Goal: Task Accomplishment & Management: Use online tool/utility

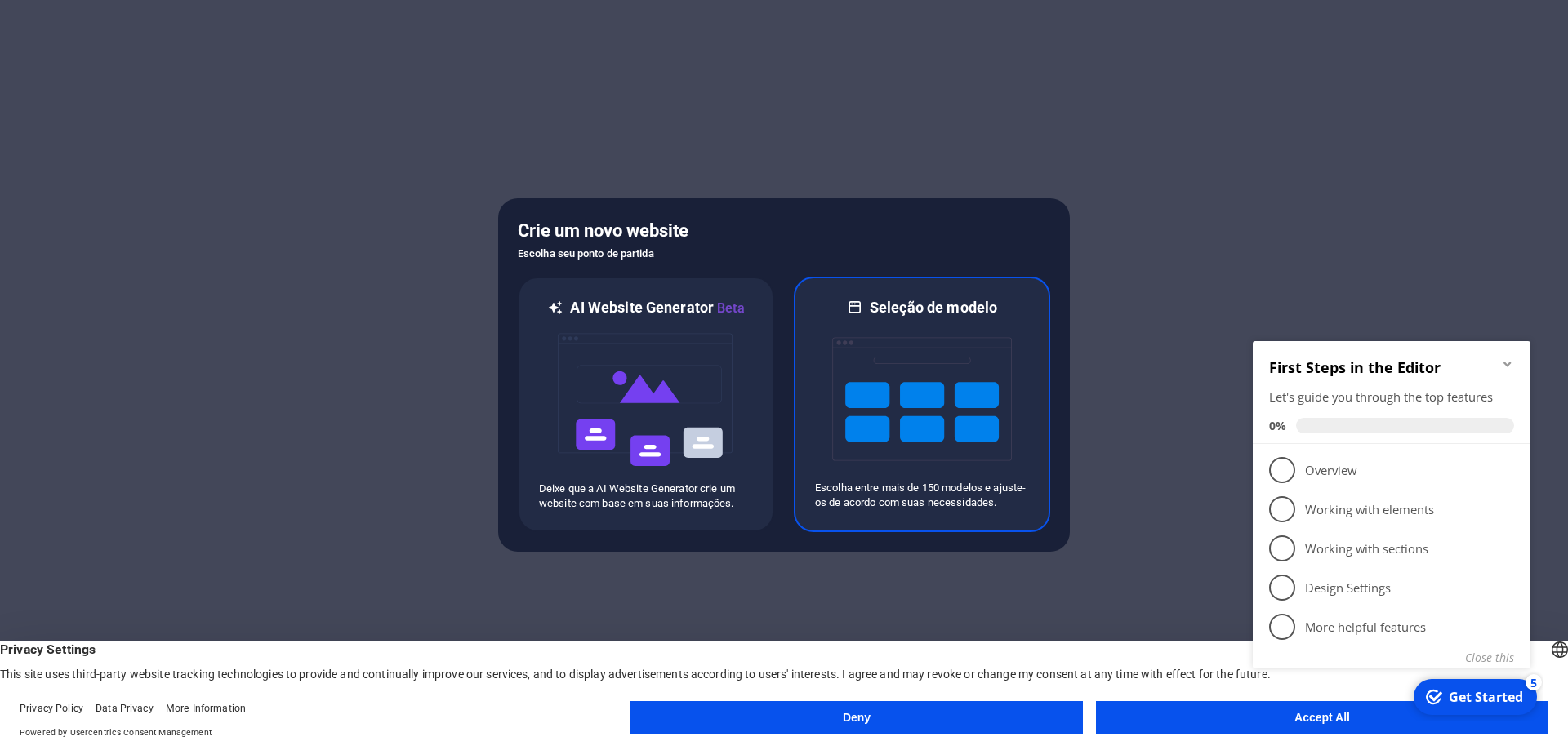
click at [935, 414] on img at bounding box center [922, 399] width 180 height 163
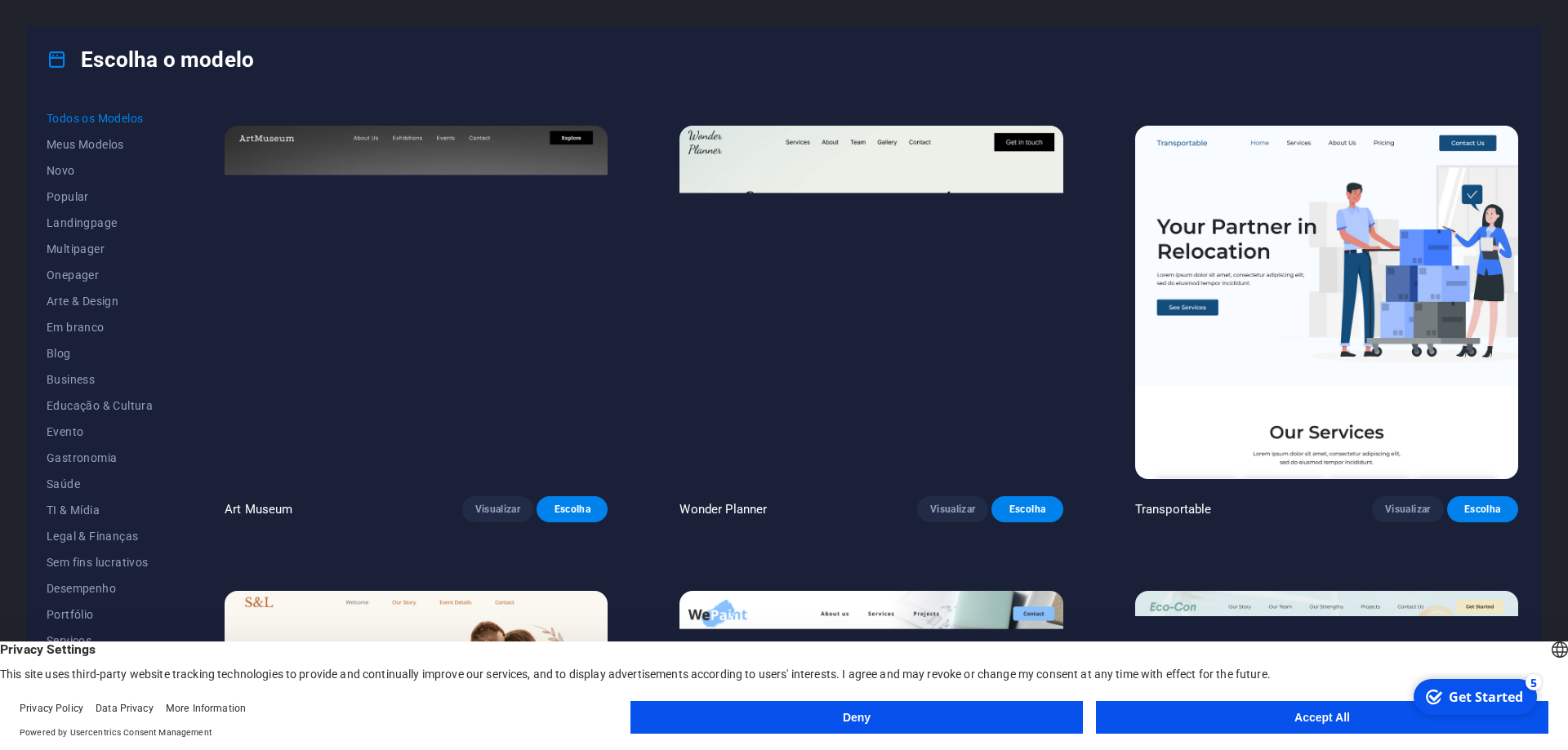
scroll to position [514, 0]
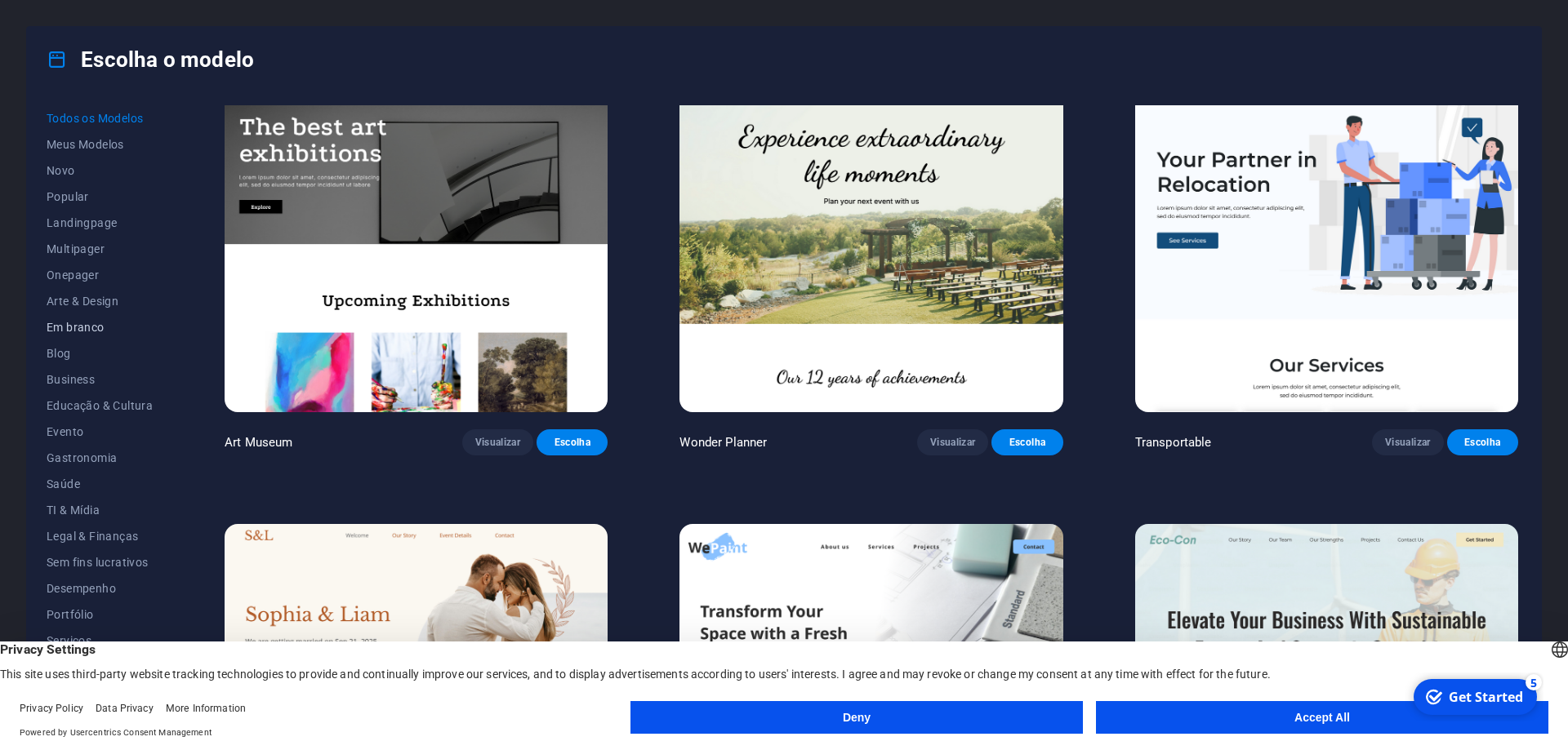
click at [88, 318] on button "Em branco" at bounding box center [99, 327] width 106 height 26
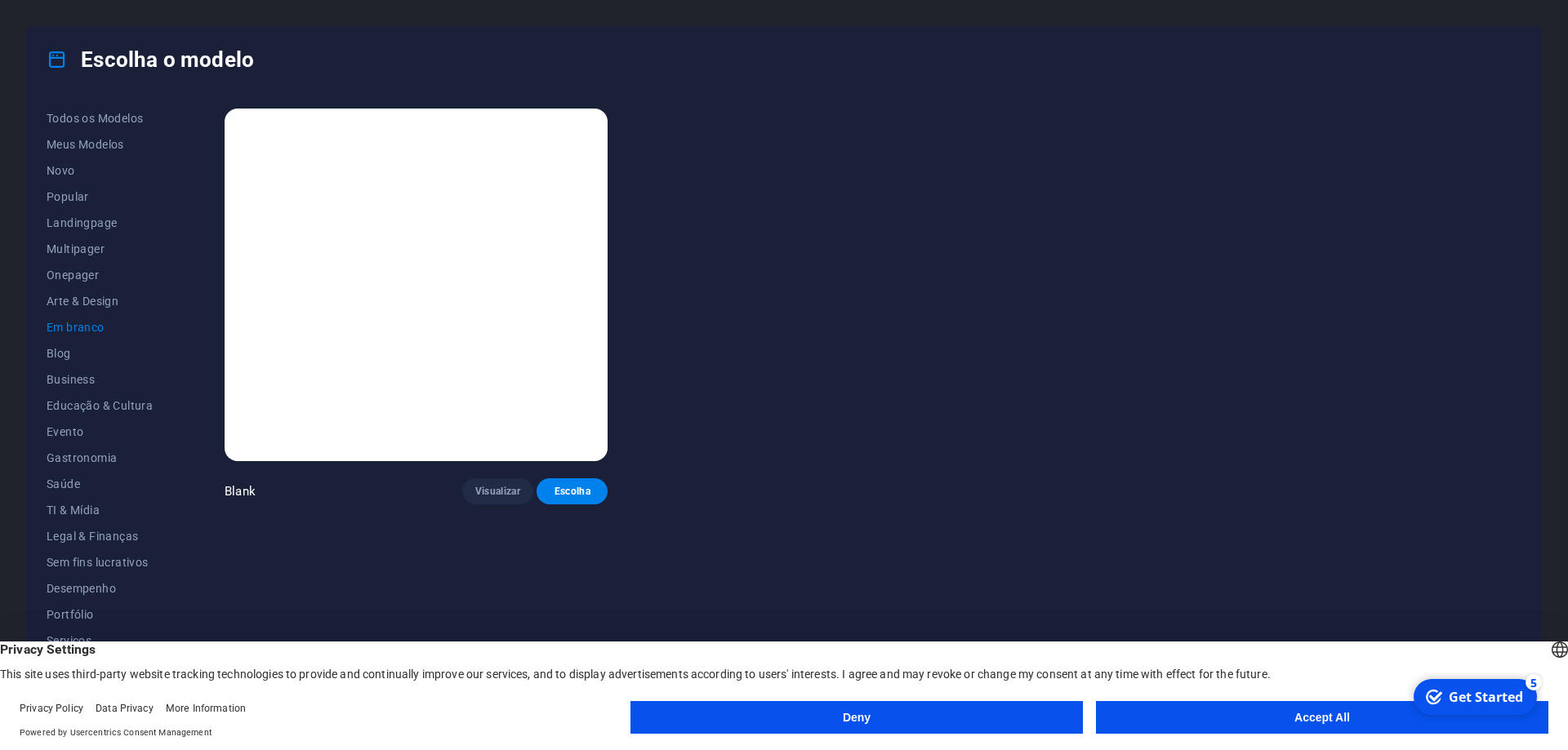
scroll to position [0, 0]
click at [1218, 720] on button "Accept All" at bounding box center [1322, 717] width 452 height 33
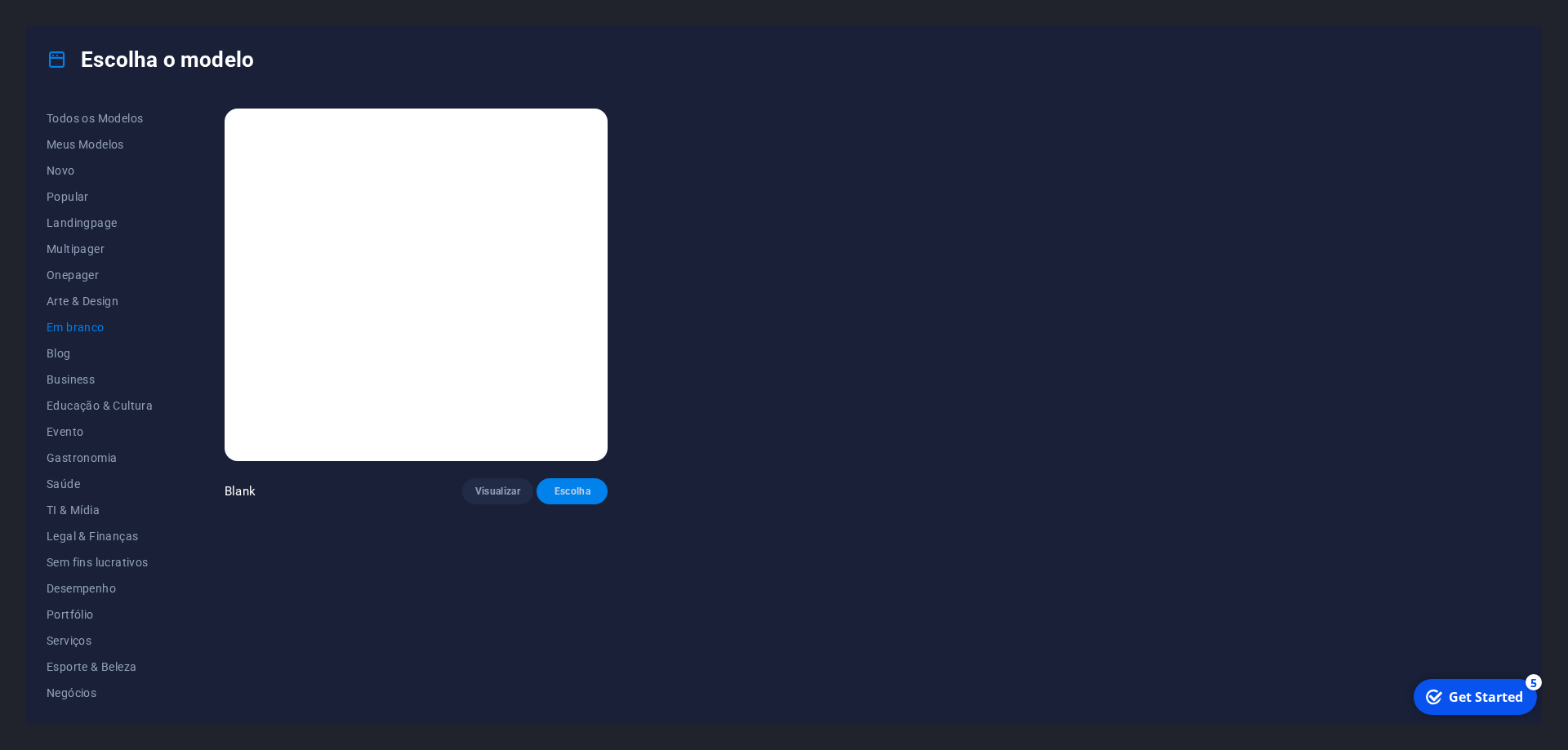
click at [568, 494] on span "Escolha" at bounding box center [571, 492] width 45 height 13
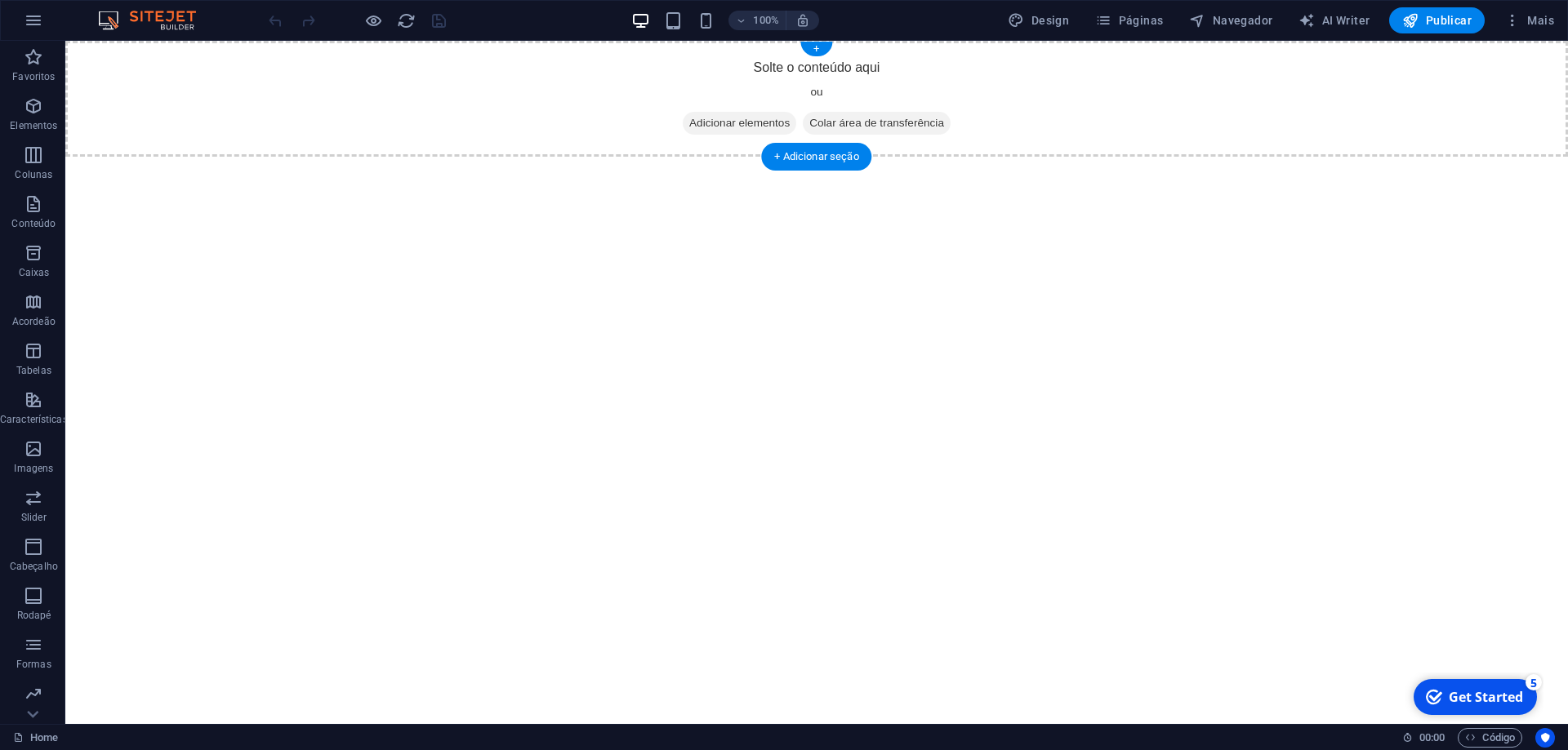
click at [775, 120] on span "Adicionar elementos" at bounding box center [740, 123] width 113 height 23
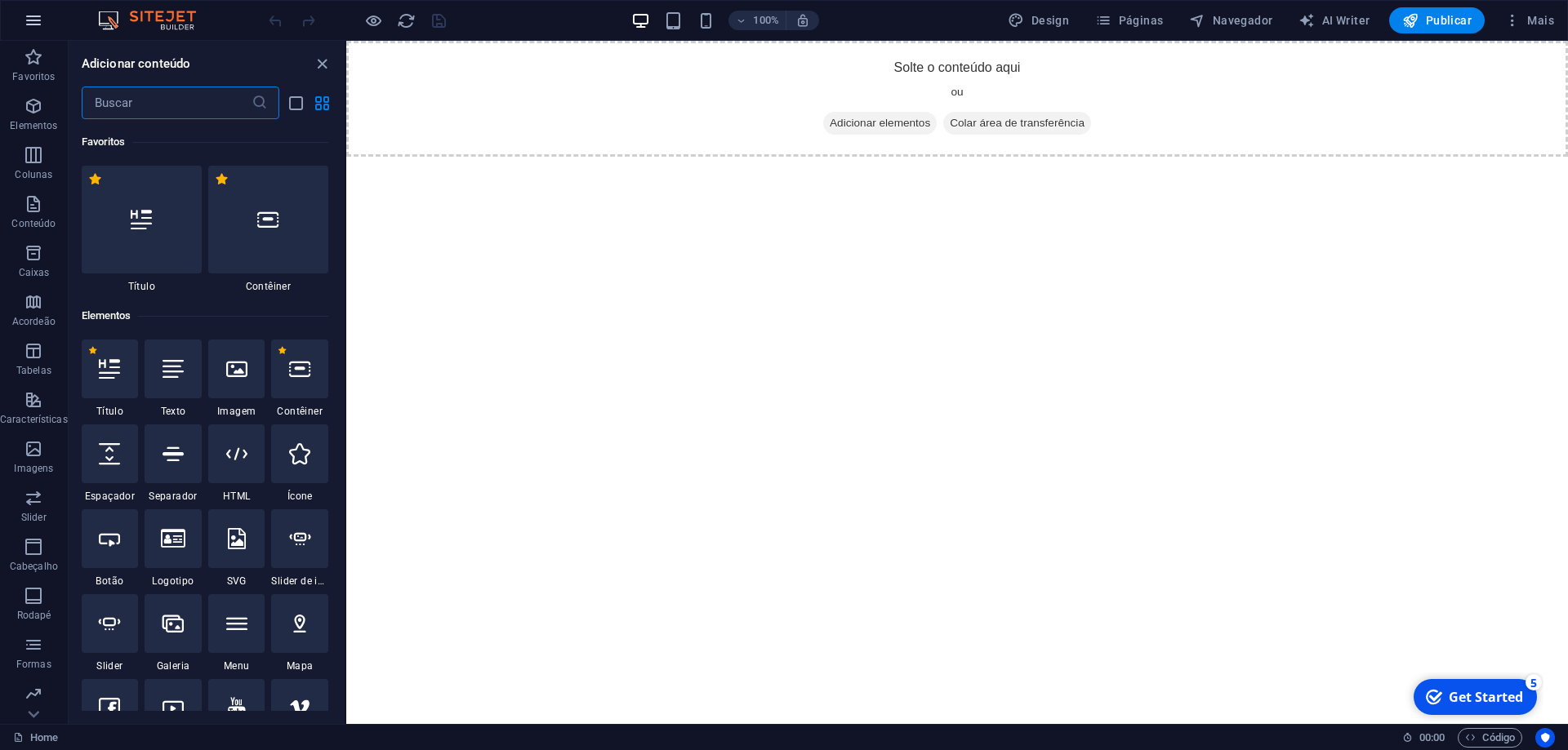
click at [30, 17] on icon "button" at bounding box center [34, 21] width 20 height 20
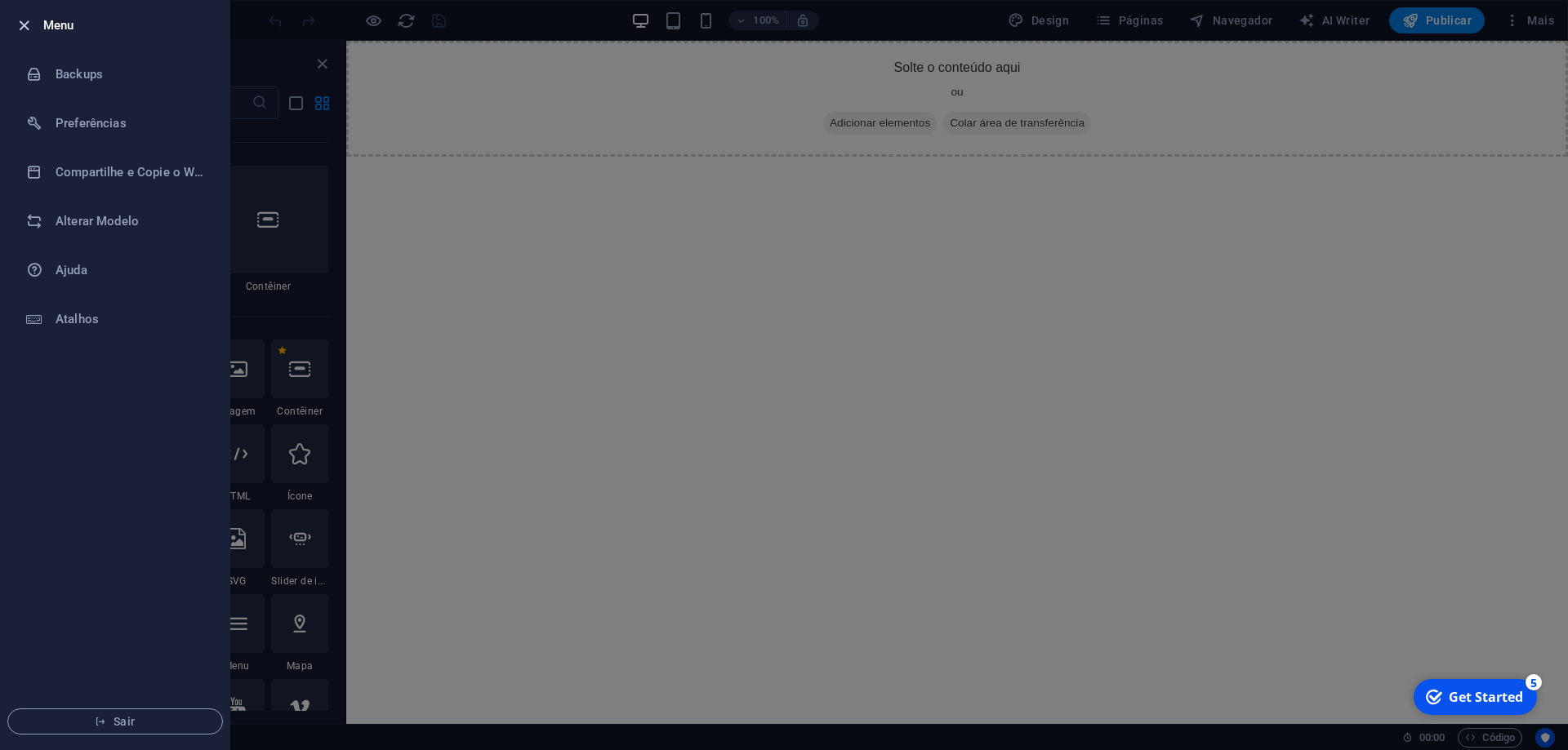
click at [25, 22] on icon "button" at bounding box center [24, 25] width 19 height 19
